Goal: Find specific page/section: Find specific page/section

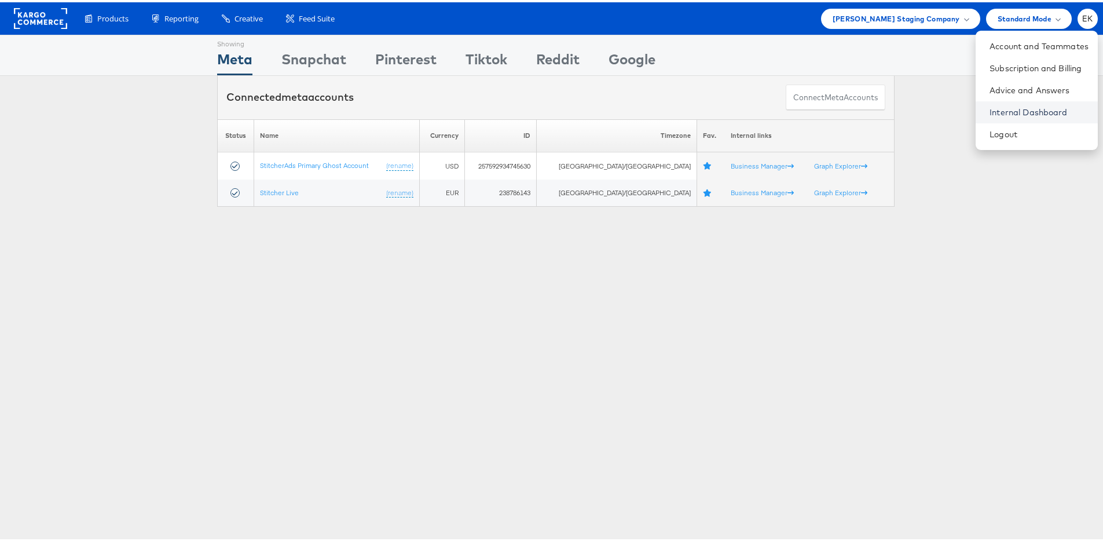
click at [1004, 109] on link "Internal Dashboard" at bounding box center [1039, 110] width 99 height 12
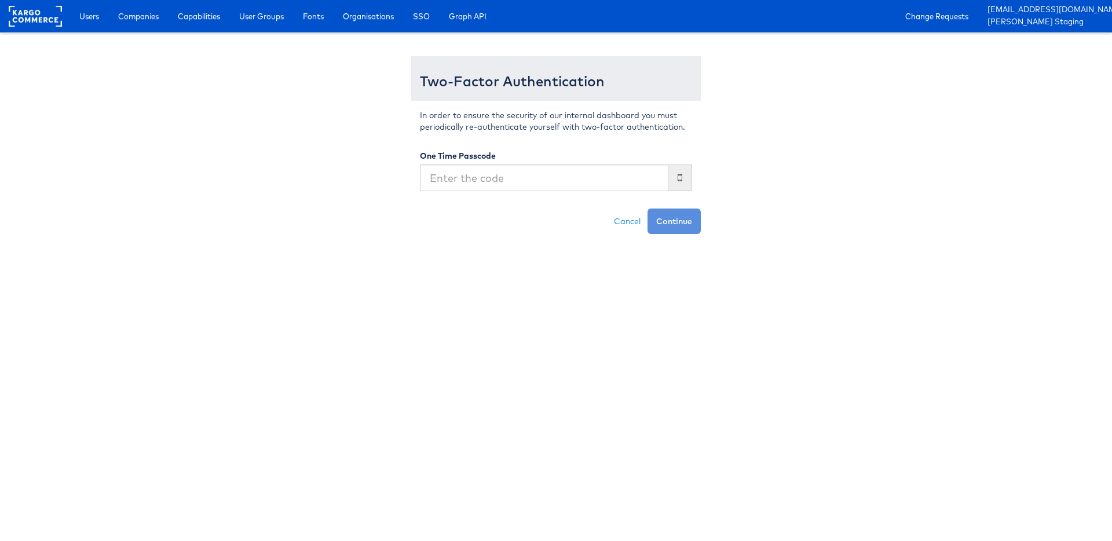
click at [557, 187] on input "text" at bounding box center [544, 177] width 248 height 27
type input "414375"
click at [647, 208] on button "Continue" at bounding box center [673, 220] width 53 height 25
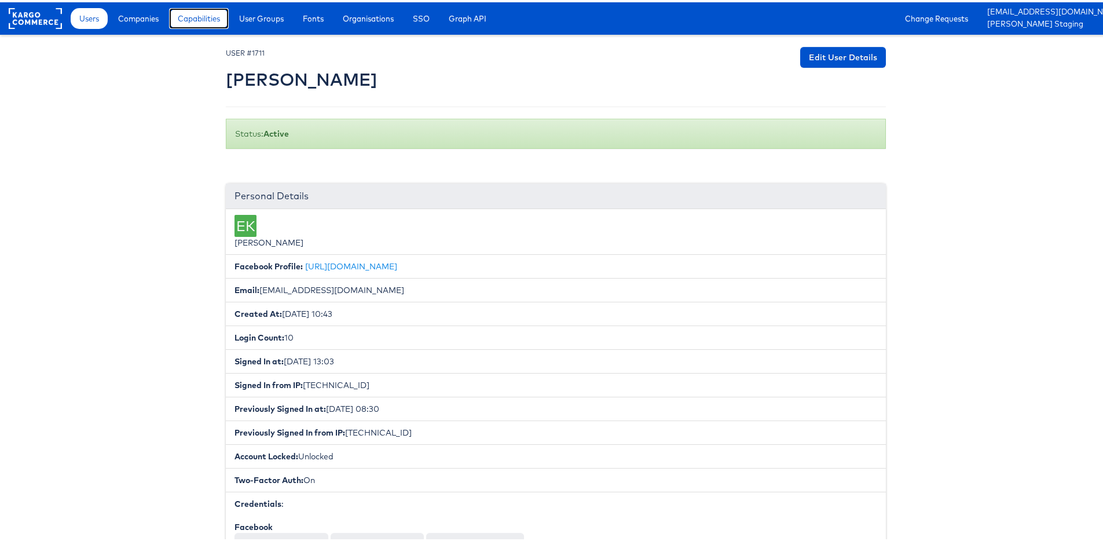
click at [204, 15] on span "Capabilities" at bounding box center [199, 16] width 42 height 12
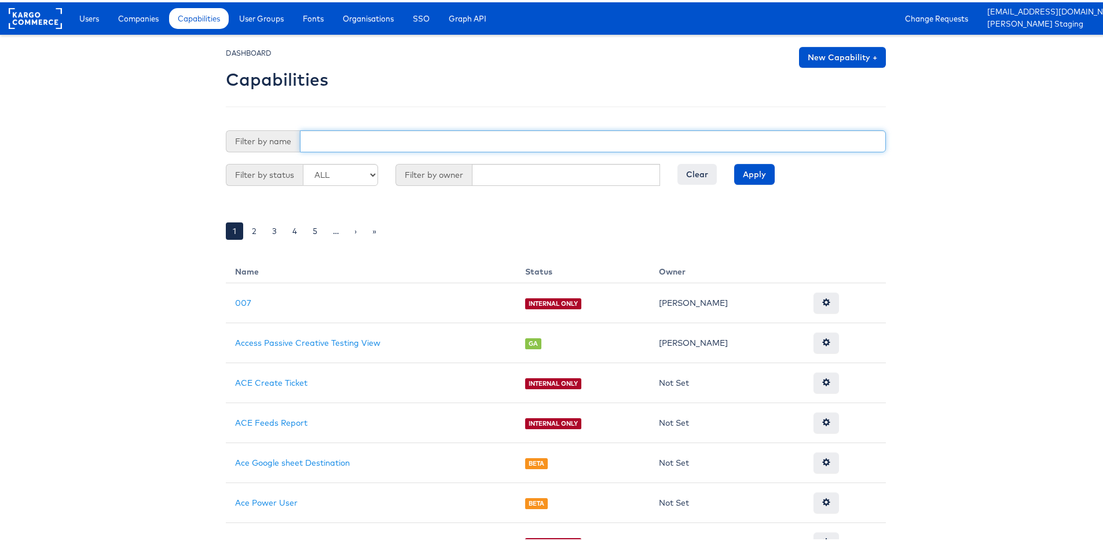
click at [342, 140] on input "text" at bounding box center [593, 139] width 586 height 22
paste input "product_view_type"
type input "product"
click at [734, 162] on input "Apply" at bounding box center [754, 172] width 41 height 21
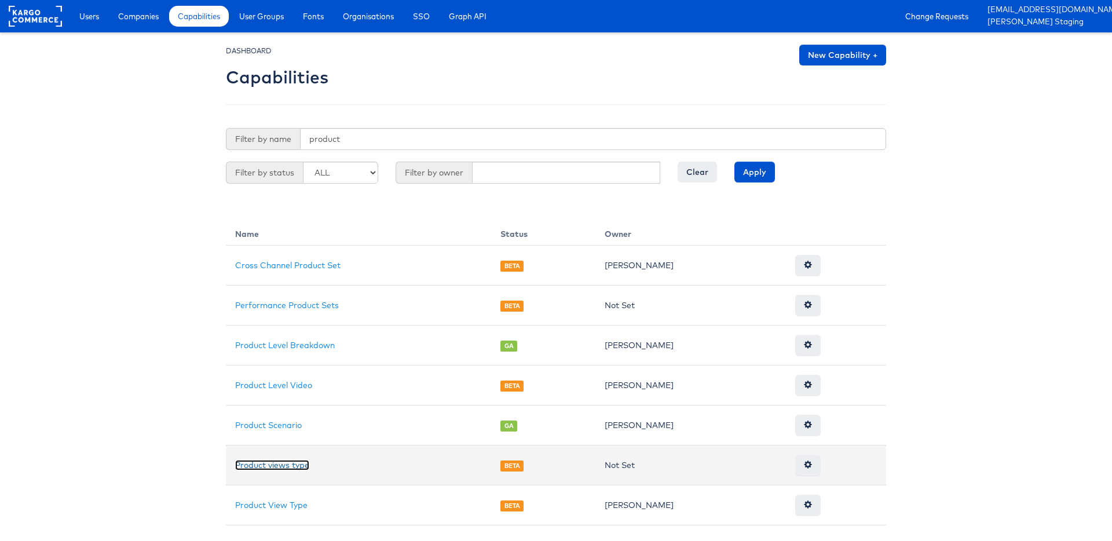
click at [263, 464] on link "Product views type" at bounding box center [272, 465] width 74 height 10
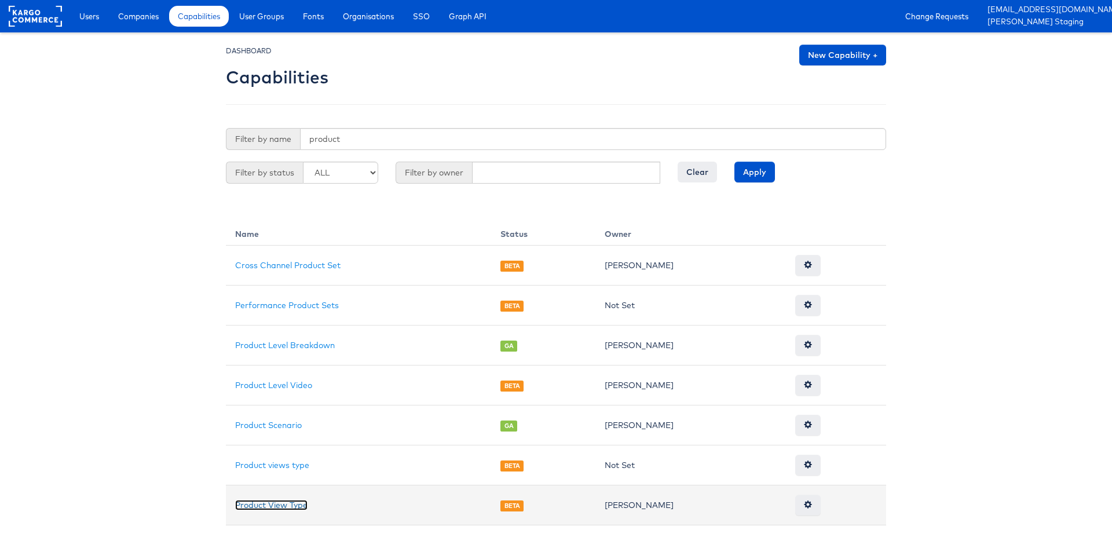
click at [279, 503] on link "Product View Type" at bounding box center [271, 505] width 72 height 10
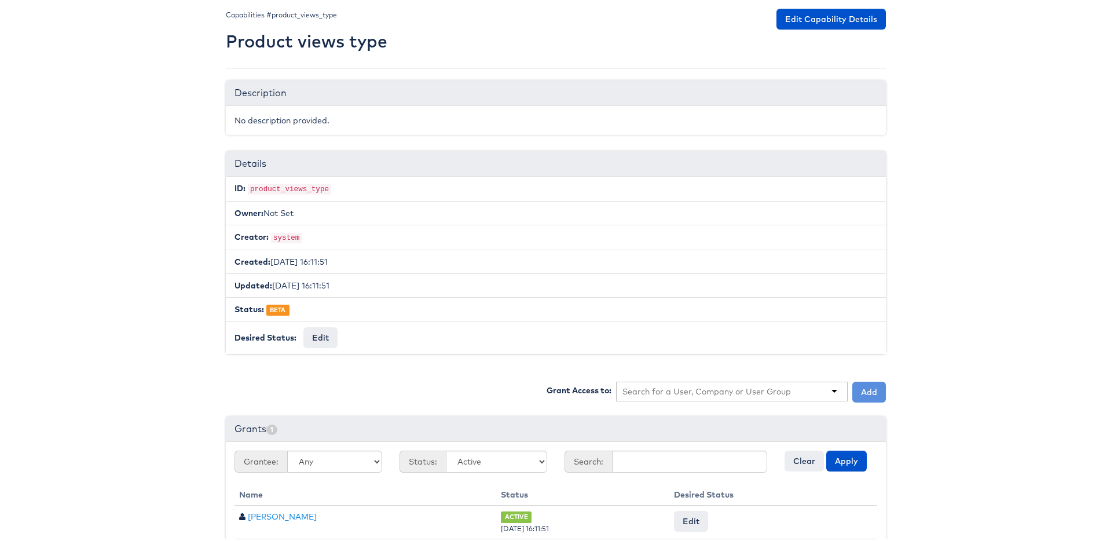
scroll to position [68, 0]
